Goal: Information Seeking & Learning: Learn about a topic

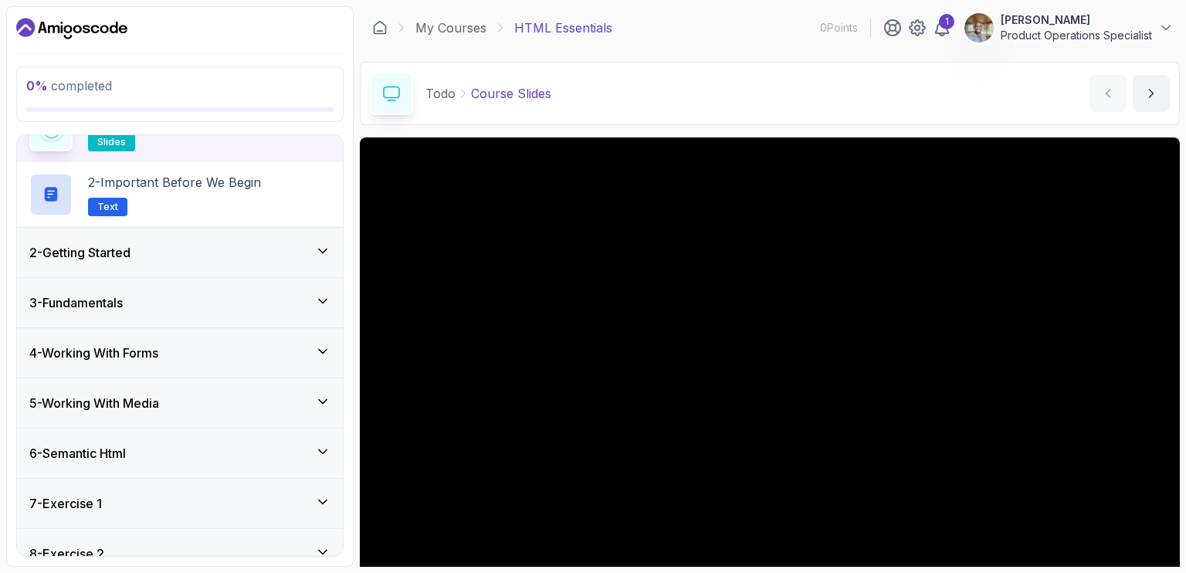
scroll to position [256, 0]
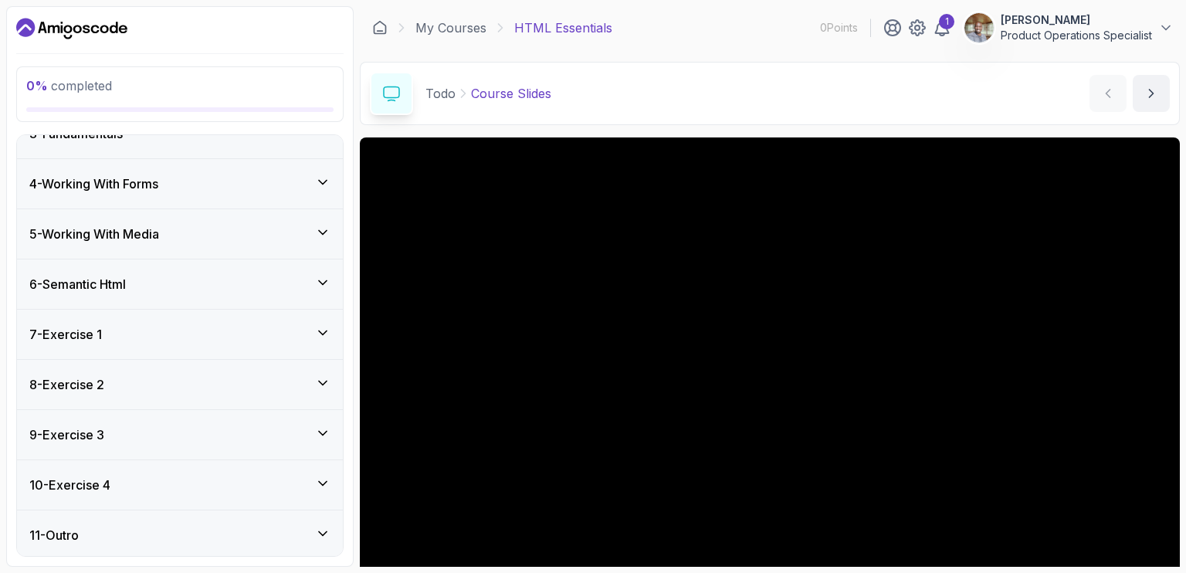
click at [188, 330] on div "7 - Exercise 1" at bounding box center [179, 334] width 301 height 19
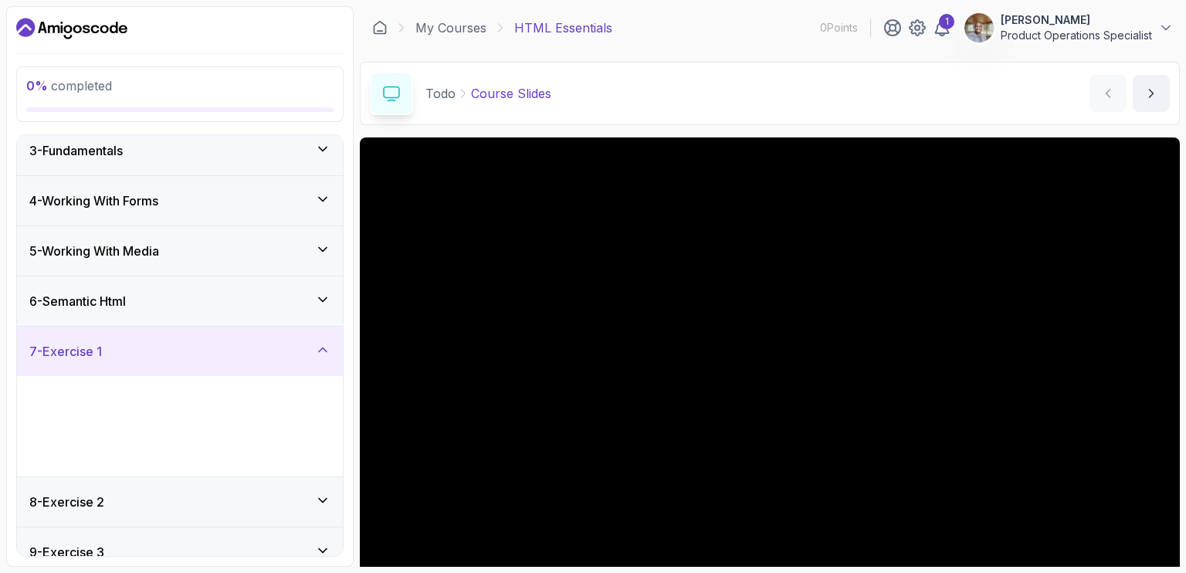
scroll to position [127, 0]
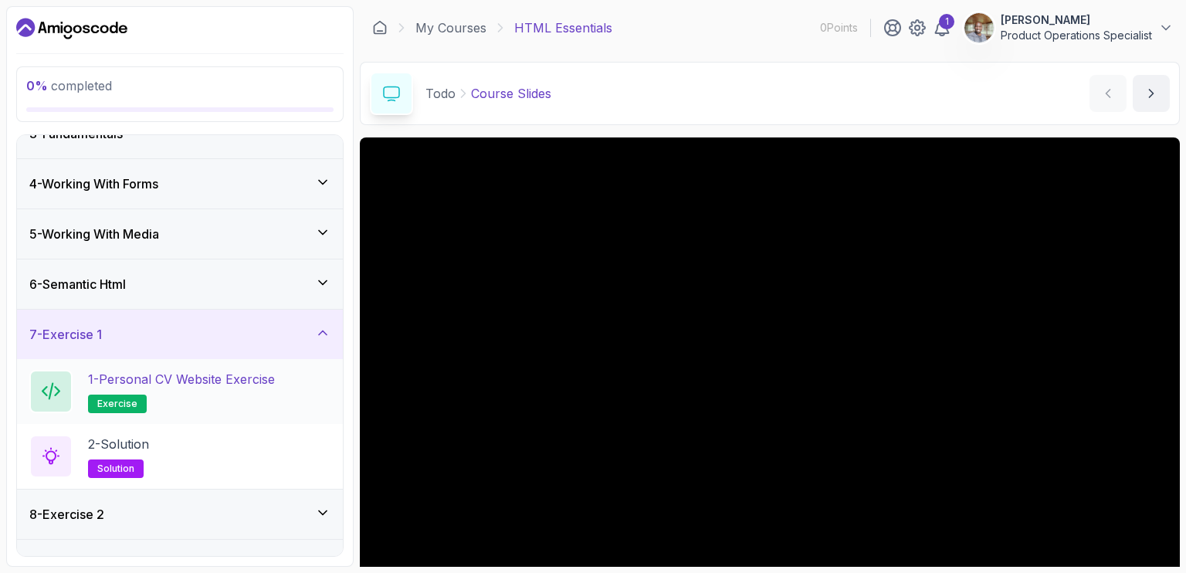
click at [162, 392] on h2 "1 - Personal CV Website Exercise exercise" at bounding box center [181, 391] width 187 height 43
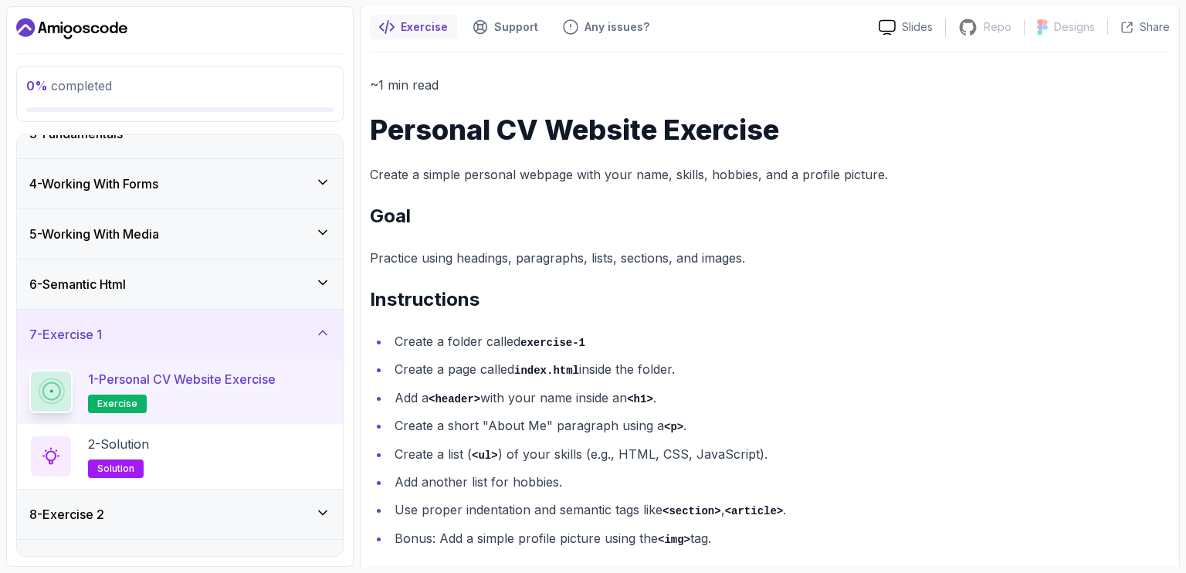
scroll to position [149, 0]
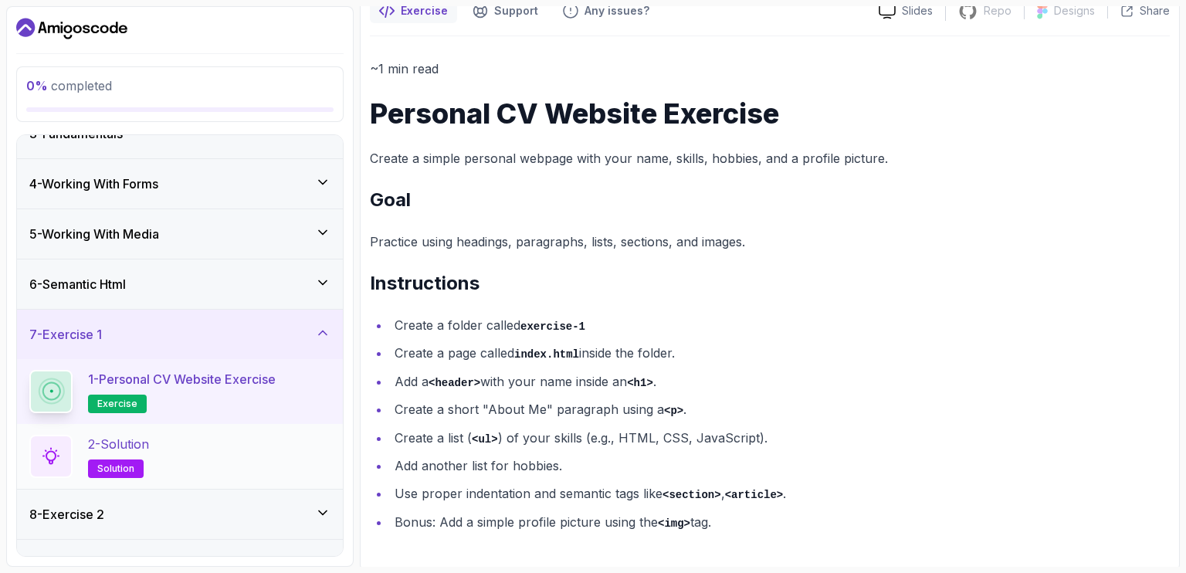
click at [164, 447] on div "2 - Solution solution" at bounding box center [179, 456] width 301 height 43
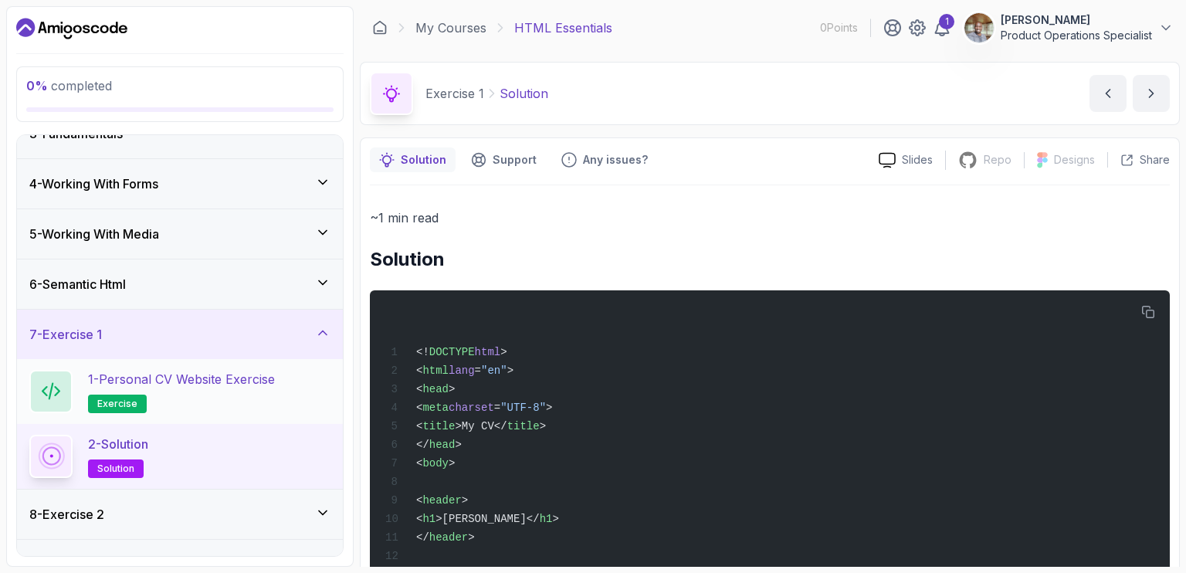
click at [130, 394] on p "exercise" at bounding box center [117, 403] width 59 height 19
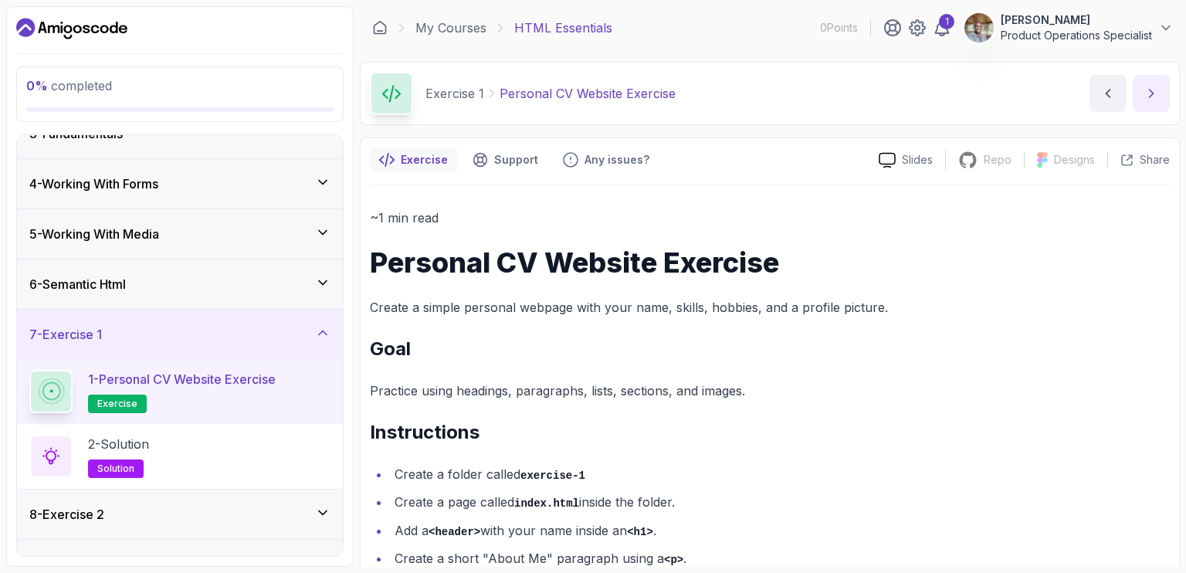
click at [1158, 96] on icon "next content" at bounding box center [1150, 93] width 15 height 15
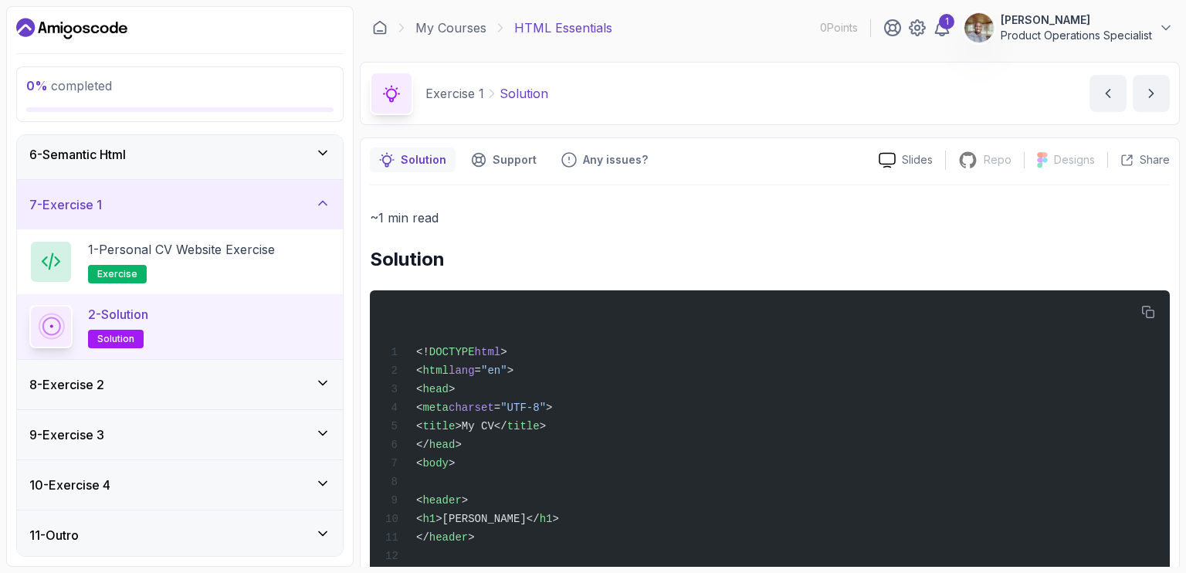
click at [163, 375] on div "8 - Exercise 2" at bounding box center [179, 384] width 301 height 19
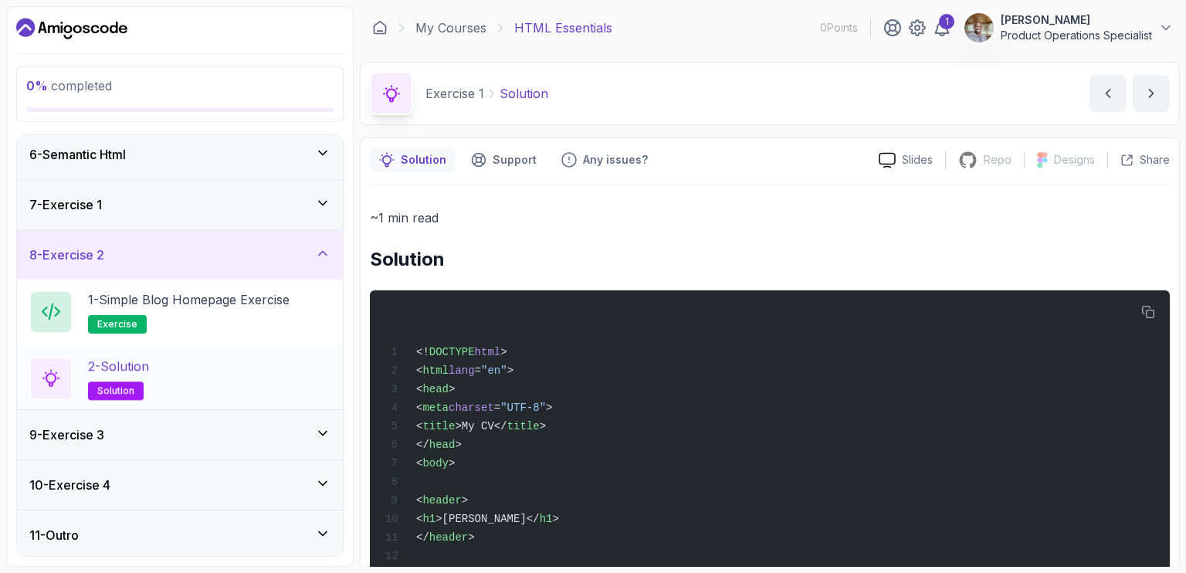
scroll to position [256, 0]
click at [241, 309] on h2 "1 - Simple Blog Homepage Exercise exercise" at bounding box center [188, 311] width 201 height 43
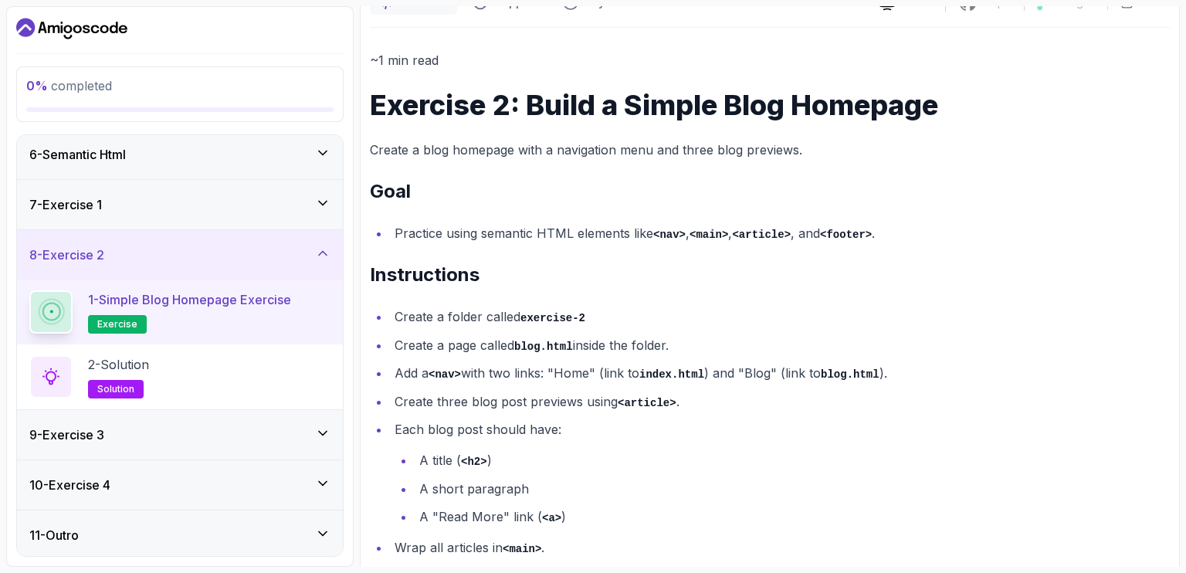
scroll to position [211, 0]
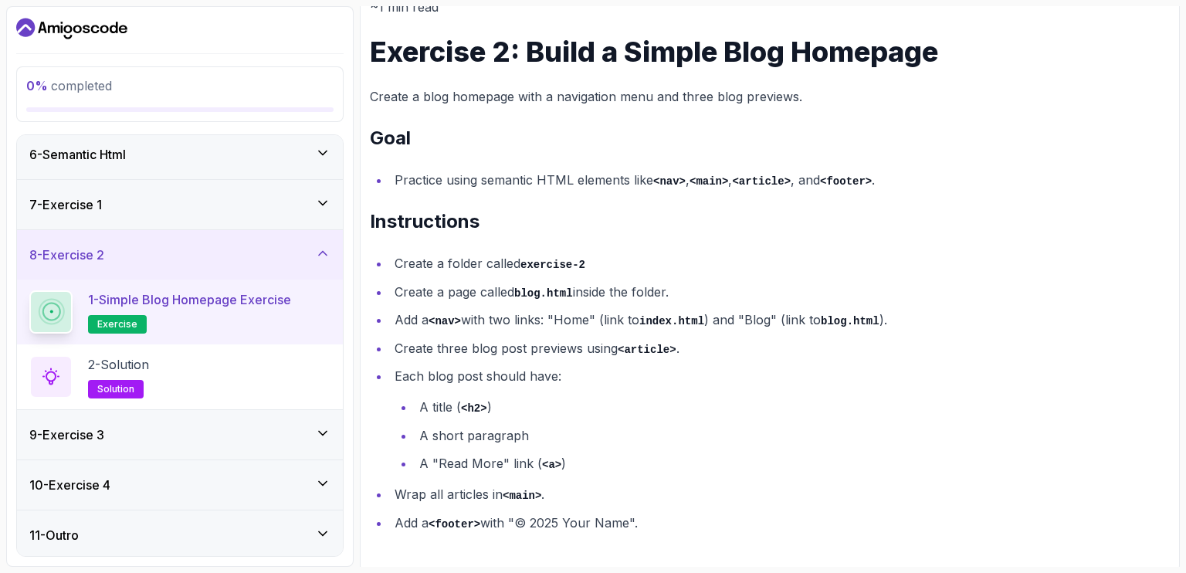
click at [216, 419] on div "9 - Exercise 3" at bounding box center [180, 434] width 326 height 49
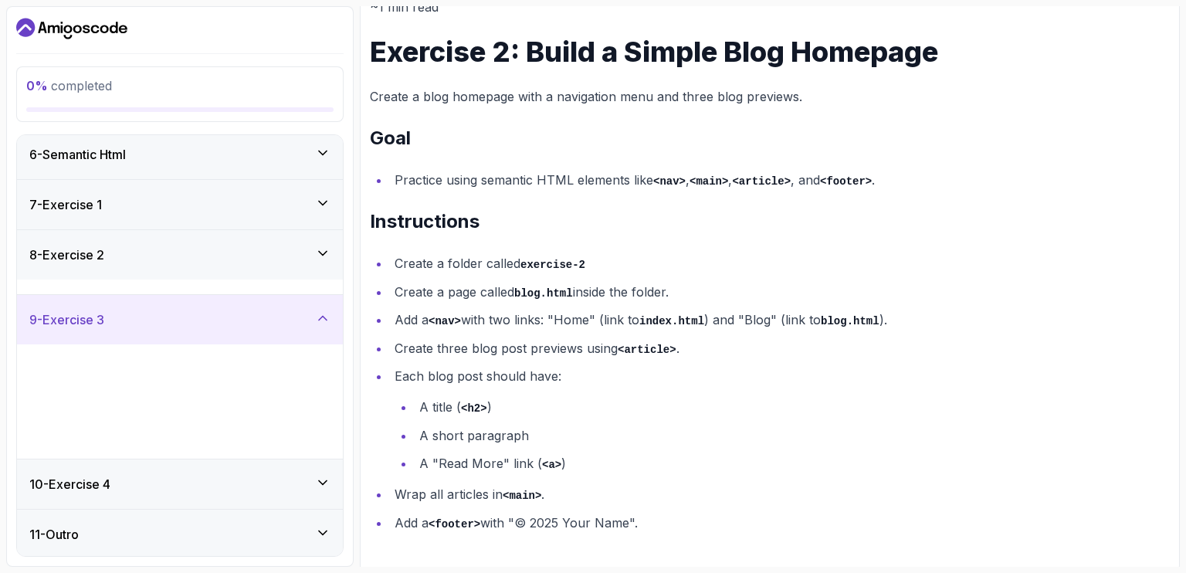
scroll to position [256, 0]
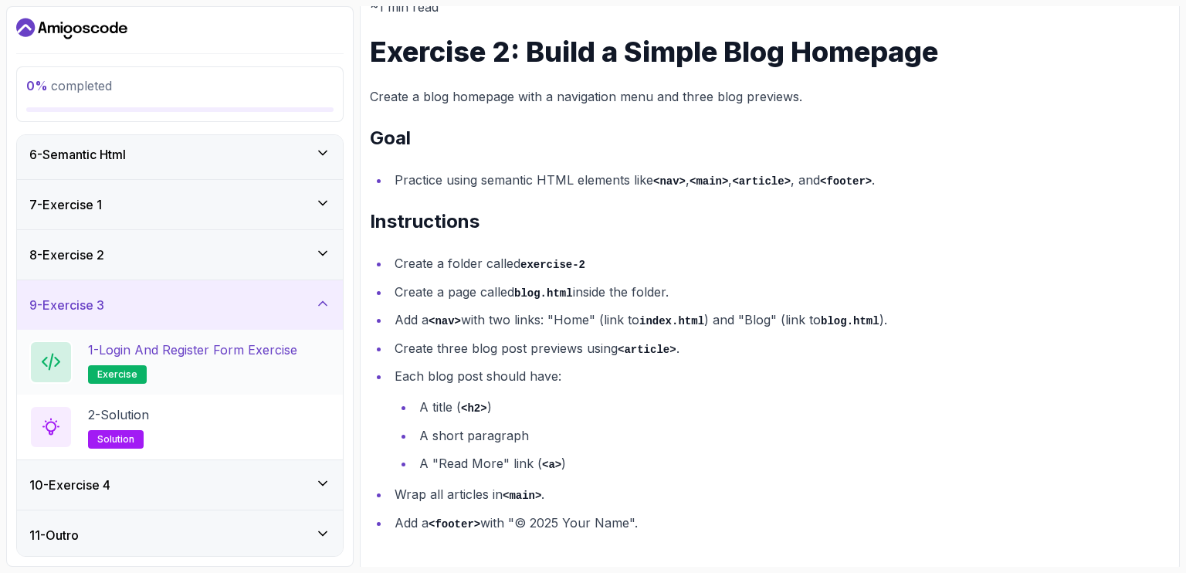
click at [222, 369] on h2 "1 - Login and Register Form Exercise exercise" at bounding box center [192, 361] width 209 height 43
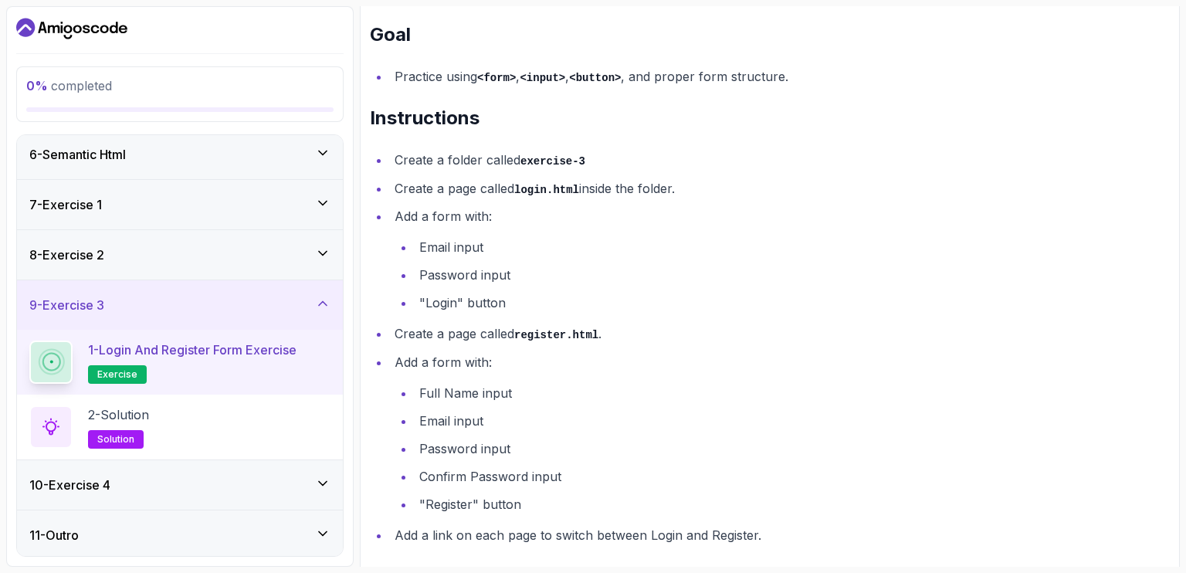
scroll to position [328, 0]
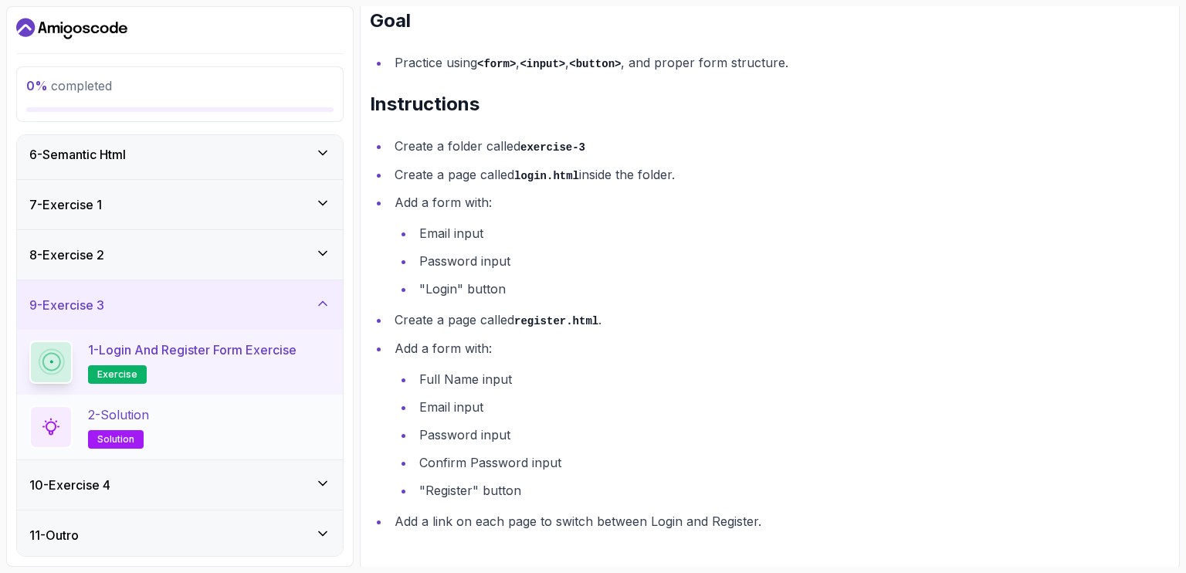
click at [190, 405] on div "2 - Solution solution" at bounding box center [179, 426] width 301 height 43
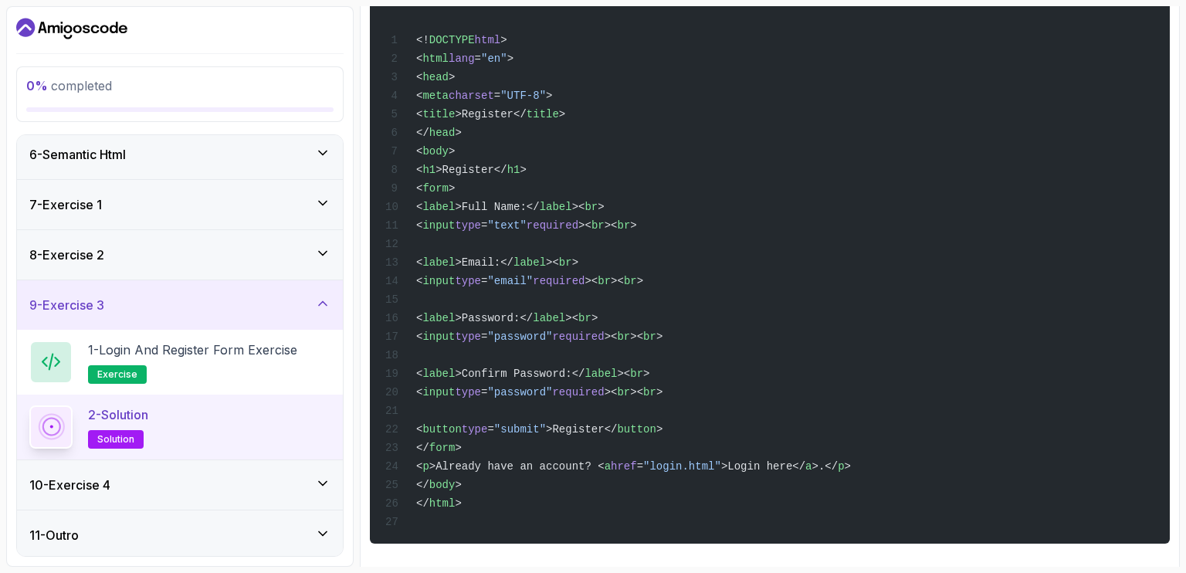
scroll to position [915, 0]
